Goal: Task Accomplishment & Management: Manage account settings

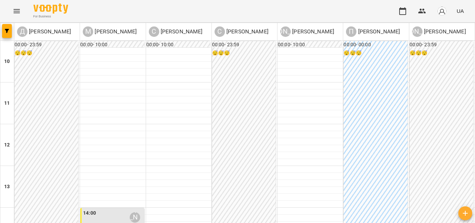
scroll to position [174, 0]
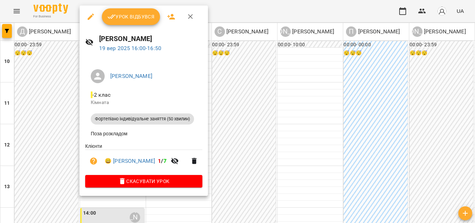
click at [130, 19] on span "Урок відбувся" at bounding box center [130, 17] width 47 height 8
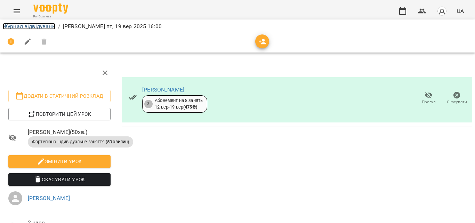
click at [38, 27] on link "Журнал відвідувань" at bounding box center [29, 26] width 52 height 7
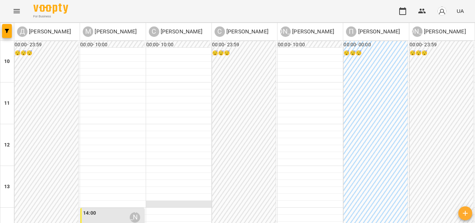
scroll to position [209, 0]
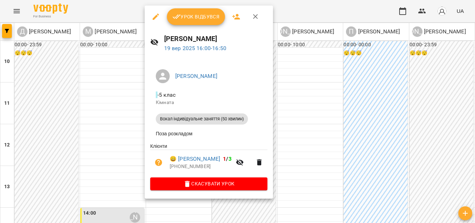
click at [208, 20] on span "Урок відбувся" at bounding box center [195, 17] width 47 height 8
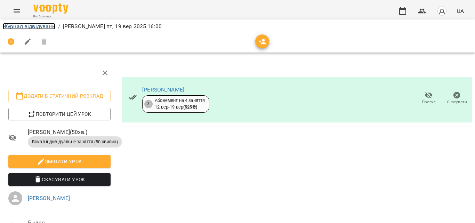
click at [44, 28] on link "Журнал відвідувань" at bounding box center [29, 26] width 52 height 7
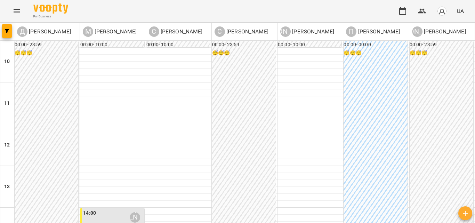
scroll to position [243, 0]
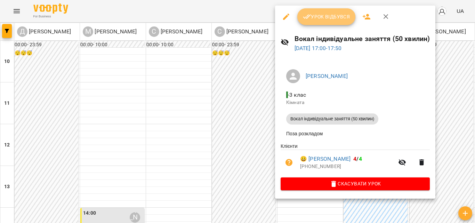
click at [327, 14] on span "Урок відбувся" at bounding box center [326, 17] width 47 height 8
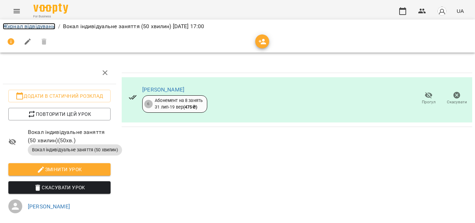
click at [9, 27] on link "Журнал відвідувань" at bounding box center [29, 26] width 52 height 7
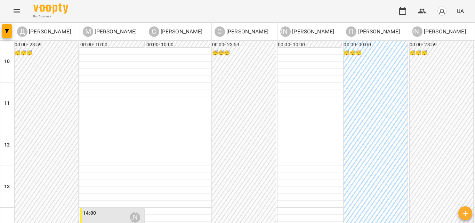
scroll to position [209, 0]
